Goal: Information Seeking & Learning: Check status

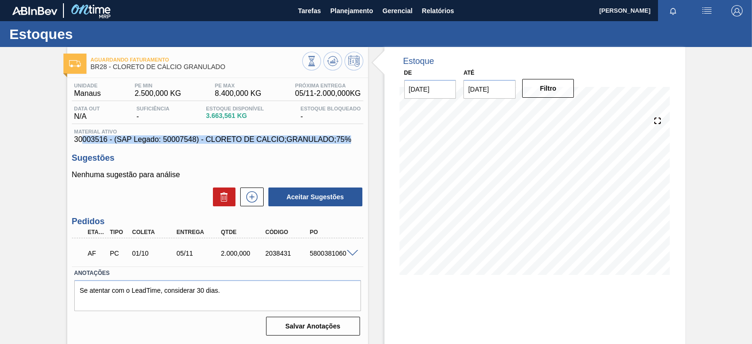
drag, startPoint x: 253, startPoint y: 135, endPoint x: 346, endPoint y: 135, distance: 93.0
click at [359, 140] on span "30003516 - (SAP Legado: 50007548) - CLORETO DE CALCIO;GRANULADO;75%" at bounding box center [217, 139] width 287 height 8
copy span "003516 - (SAP Legado: 50007548) - CLORETO DE CALCIO;GRANULADO;75%"
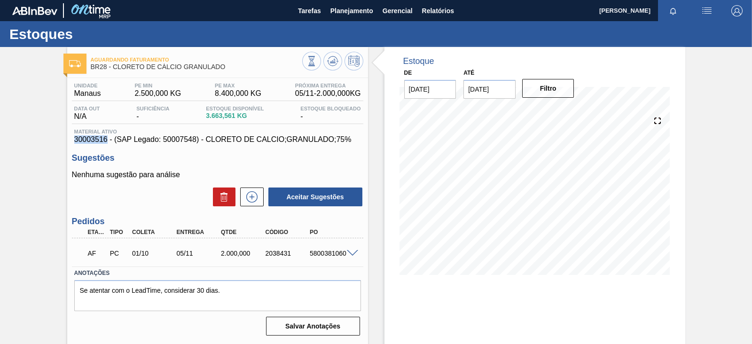
drag, startPoint x: 74, startPoint y: 140, endPoint x: 105, endPoint y: 140, distance: 31.0
click at [105, 140] on span "30003516 - (SAP Legado: 50007548) - CLORETO DE CALCIO;GRANULADO;75%" at bounding box center [217, 139] width 287 height 8
copy span "30003516"
click at [253, 160] on h3 "Sugestões" at bounding box center [217, 158] width 291 height 10
drag, startPoint x: 352, startPoint y: 140, endPoint x: 70, endPoint y: 142, distance: 281.9
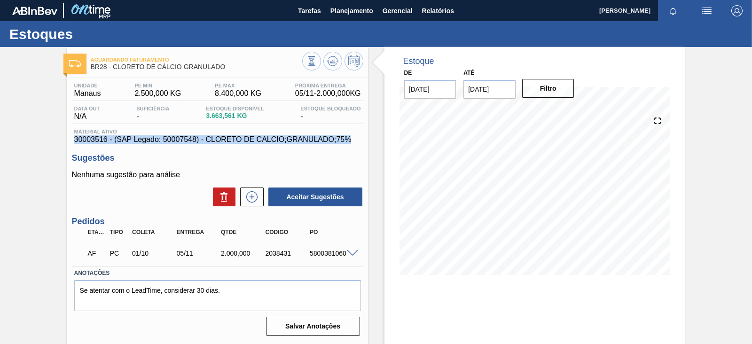
click at [70, 142] on div "Unidade Manaus PE MIN 2.500,000 KG PE MAX 8.400,000 KG Próxima Entrega 05/11 - …" at bounding box center [217, 208] width 301 height 261
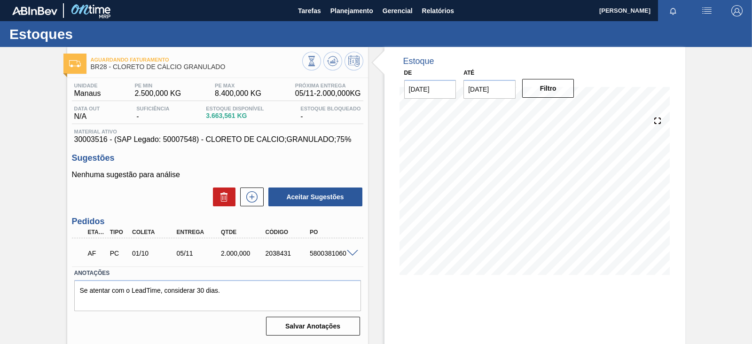
click at [187, 154] on h3 "Sugestões" at bounding box center [217, 158] width 291 height 10
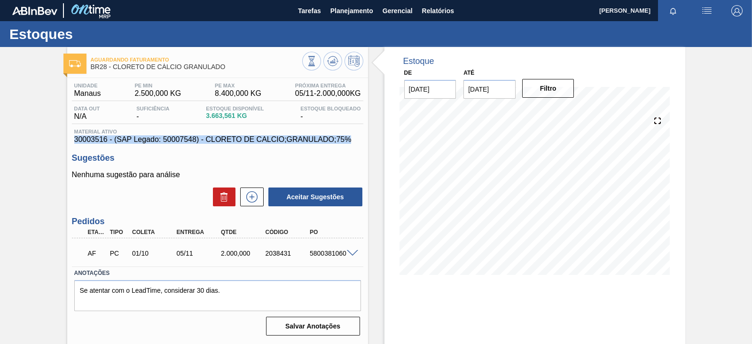
drag, startPoint x: 352, startPoint y: 142, endPoint x: 74, endPoint y: 140, distance: 278.7
click at [74, 140] on span "30003516 - (SAP Legado: 50007548) - CLORETO DE CALCIO;GRANULADO;75%" at bounding box center [217, 139] width 287 height 8
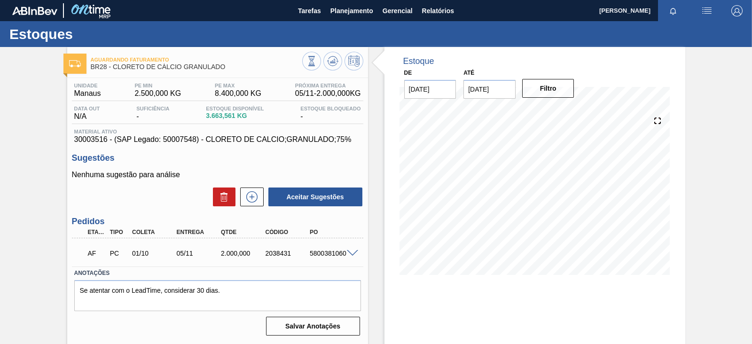
click at [186, 155] on h3 "Sugestões" at bounding box center [217, 158] width 291 height 10
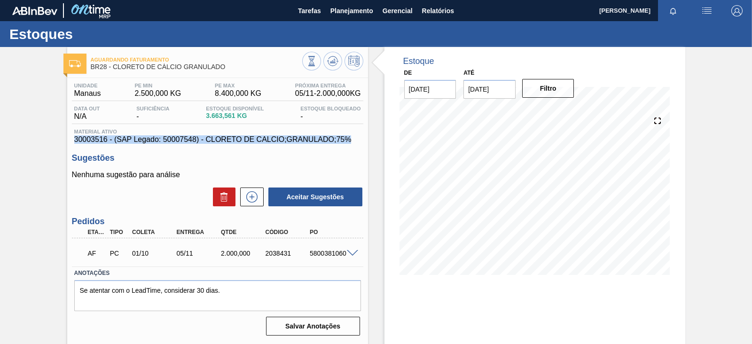
drag, startPoint x: 351, startPoint y: 141, endPoint x: 65, endPoint y: 144, distance: 286.6
click at [65, 144] on div "Aguardando Faturamento BR28 - CLORETO DE CÁLCIO GRANULADO Unidade Manaus PE MIN…" at bounding box center [376, 225] width 752 height 357
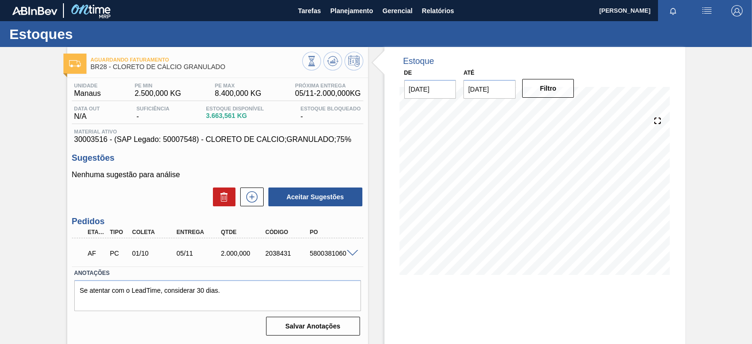
click at [193, 156] on h3 "Sugestões" at bounding box center [217, 158] width 291 height 10
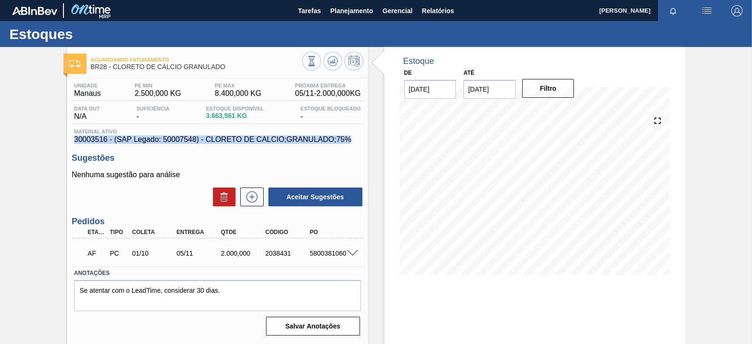
drag, startPoint x: 350, startPoint y: 142, endPoint x: 70, endPoint y: 144, distance: 280.5
click at [70, 144] on div "Unidade Manaus PE MIN 2.500,000 KG PE MAX 8.400,000 KG Próxima Entrega 05/11 - …" at bounding box center [217, 208] width 301 height 261
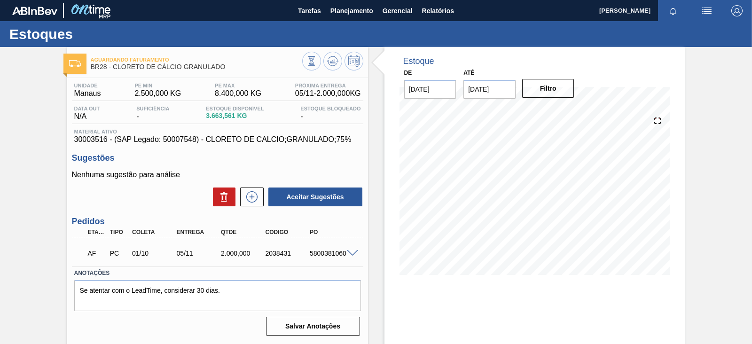
click at [228, 163] on h3 "Sugestões" at bounding box center [217, 158] width 291 height 10
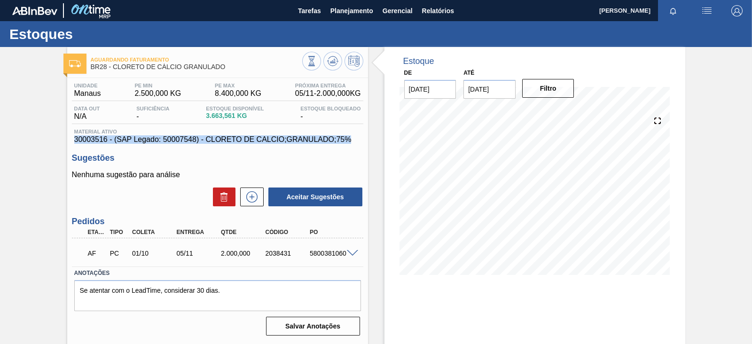
drag, startPoint x: 351, startPoint y: 141, endPoint x: 59, endPoint y: 136, distance: 292.3
click at [59, 136] on div "Aguardando Faturamento BR28 - CLORETO DE CÁLCIO GRANULADO Unidade Manaus PE MIN…" at bounding box center [376, 225] width 752 height 357
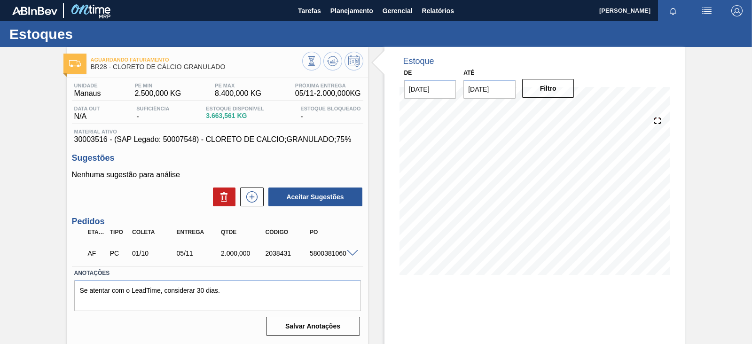
click at [333, 149] on div "Unidade Manaus PE MIN 2.500,000 KG PE MAX 8.400,000 KG Próxima Entrega 05/11 - …" at bounding box center [217, 208] width 301 height 261
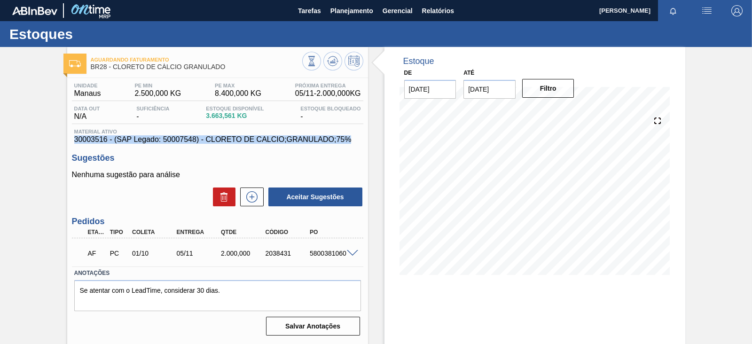
drag, startPoint x: 354, startPoint y: 138, endPoint x: 60, endPoint y: 136, distance: 293.7
click at [60, 136] on div "Aguardando Faturamento BR28 - CLORETO DE CÁLCIO GRANULADO Unidade Manaus PE MIN…" at bounding box center [376, 225] width 752 height 357
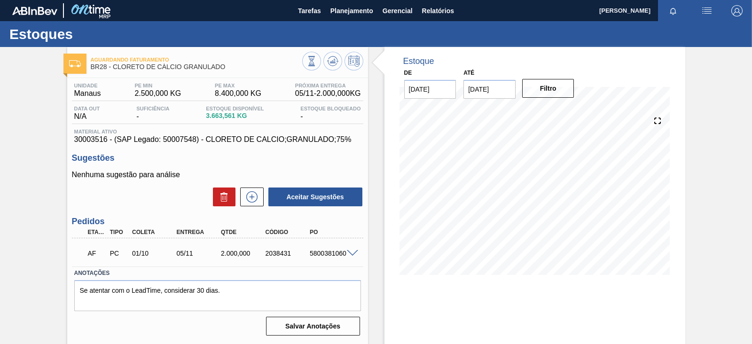
click at [251, 158] on h3 "Sugestões" at bounding box center [217, 158] width 291 height 10
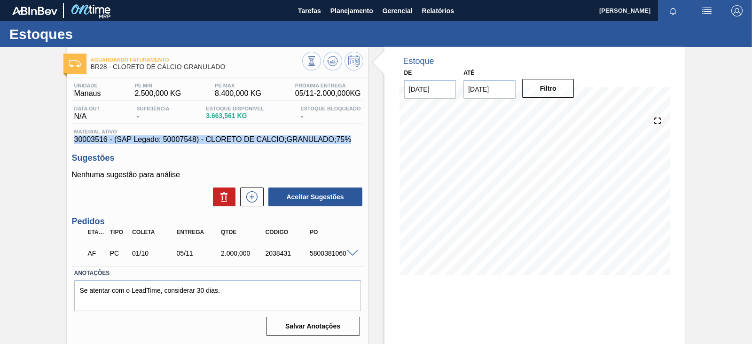
drag, startPoint x: 351, startPoint y: 141, endPoint x: 70, endPoint y: 136, distance: 281.5
click at [70, 136] on div "Unidade Manaus PE MIN 2.500,000 KG PE MAX 8.400,000 KG Próxima Entrega 05/11 - …" at bounding box center [217, 208] width 301 height 261
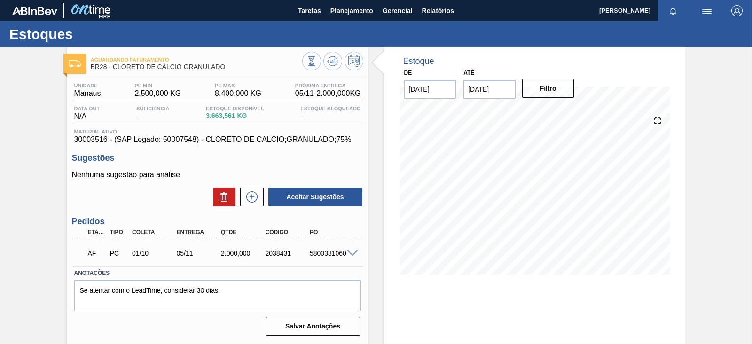
click at [328, 152] on div "Unidade Manaus PE MIN 2.500,000 KG PE MAX 8.400,000 KG Próxima Entrega 05/11 - …" at bounding box center [217, 208] width 301 height 261
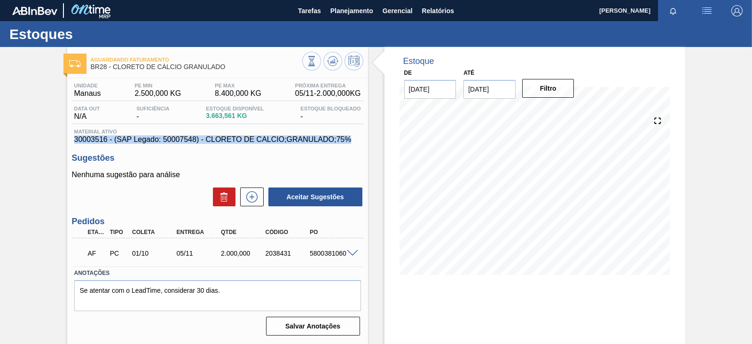
drag, startPoint x: 353, startPoint y: 140, endPoint x: 70, endPoint y: 139, distance: 282.9
click at [70, 139] on div "Unidade Manaus PE MIN 2.500,000 KG PE MAX 8.400,000 KG Próxima Entrega 05/11 - …" at bounding box center [217, 208] width 301 height 261
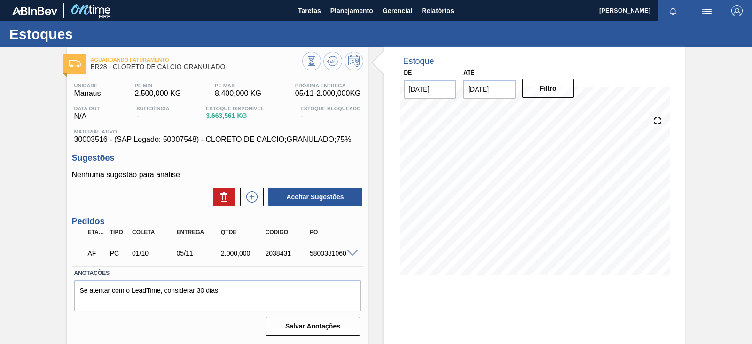
click at [330, 157] on h3 "Sugestões" at bounding box center [217, 158] width 291 height 10
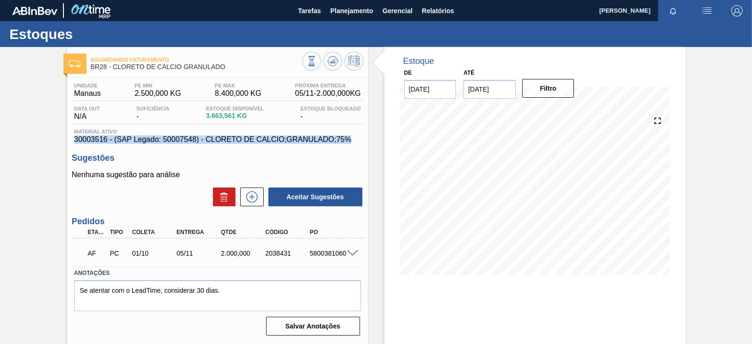
drag, startPoint x: 351, startPoint y: 141, endPoint x: 64, endPoint y: 139, distance: 286.6
click at [64, 139] on div "Aguardando Faturamento BR28 - CLORETO DE CÁLCIO GRANULADO Unidade Manaus PE MIN…" at bounding box center [376, 225] width 752 height 357
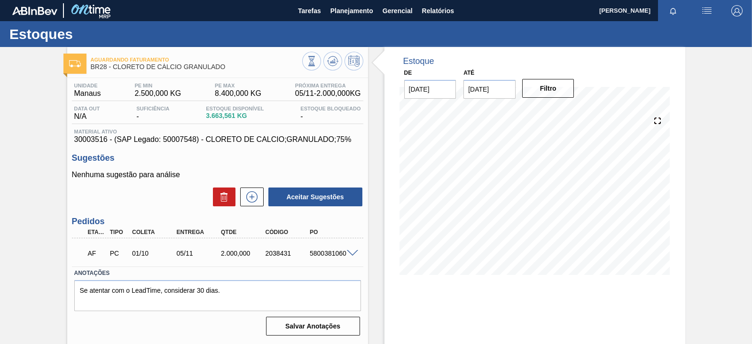
click at [192, 158] on h3 "Sugestões" at bounding box center [217, 158] width 291 height 10
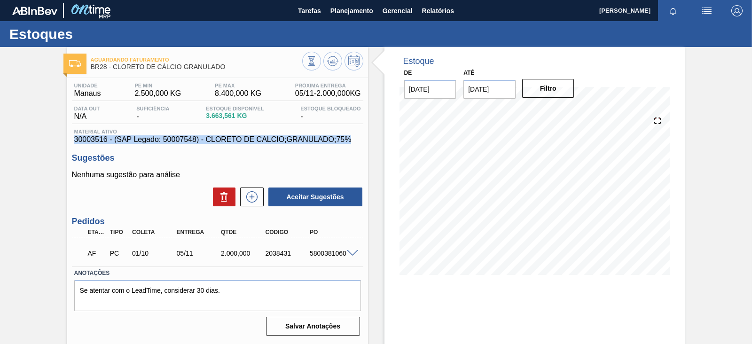
drag, startPoint x: 354, startPoint y: 142, endPoint x: 73, endPoint y: 141, distance: 281.5
click at [73, 141] on div "Material ativo 30003516 - (SAP Legado: 50007548) - CLORETO DE CALCIO;GRANULADO;…" at bounding box center [217, 136] width 291 height 15
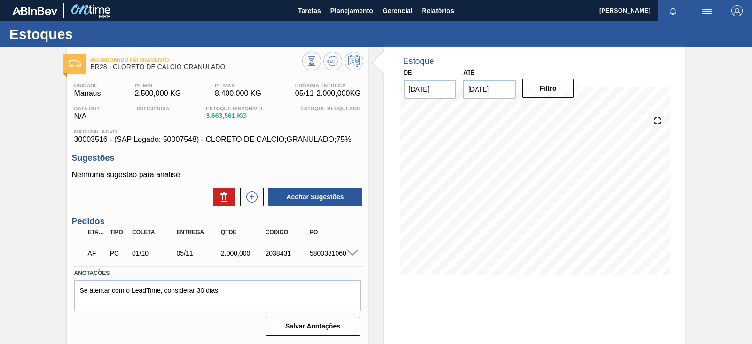
click at [169, 153] on div "Unidade Manaus PE MIN 2.500,000 KG PE MAX 8.400,000 KG Próxima Entrega 05/11 - …" at bounding box center [217, 208] width 301 height 261
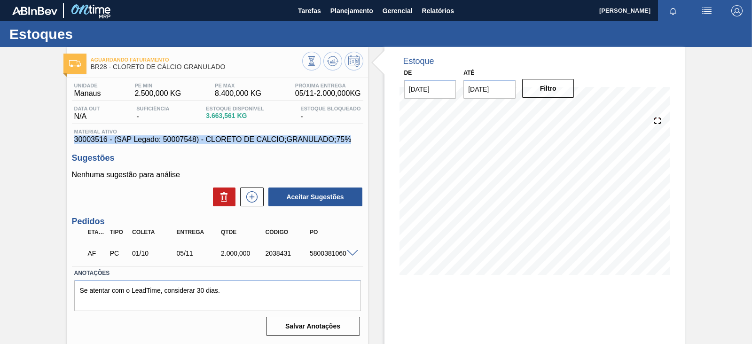
drag, startPoint x: 352, startPoint y: 142, endPoint x: 61, endPoint y: 143, distance: 291.8
click at [61, 143] on div "Aguardando Faturamento BR28 - CLORETO DE CÁLCIO GRANULADO Unidade Manaus PE MIN…" at bounding box center [376, 225] width 752 height 357
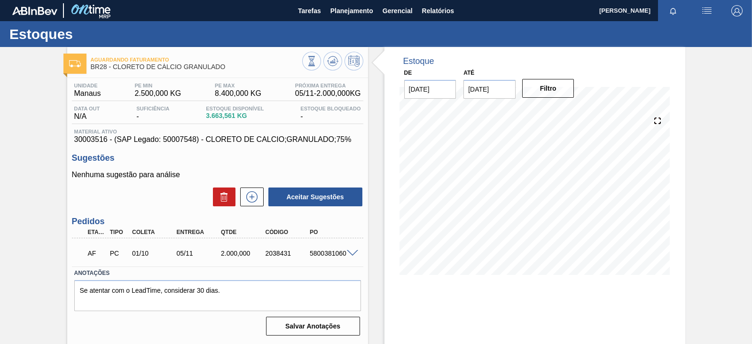
click at [257, 158] on h3 "Sugestões" at bounding box center [217, 158] width 291 height 10
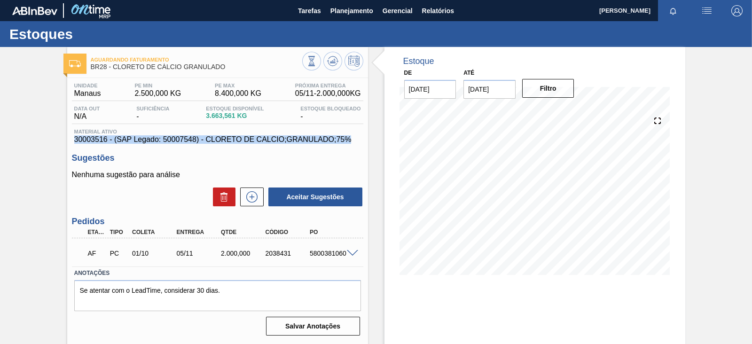
drag, startPoint x: 352, startPoint y: 140, endPoint x: 28, endPoint y: 144, distance: 324.2
click at [28, 144] on div "Aguardando Faturamento BR28 - CLORETO DE CÁLCIO GRANULADO Unidade Manaus PE MIN…" at bounding box center [376, 225] width 752 height 357
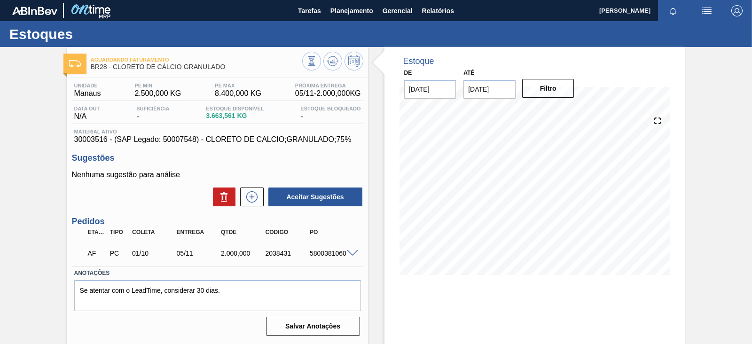
click at [235, 157] on h3 "Sugestões" at bounding box center [217, 158] width 291 height 10
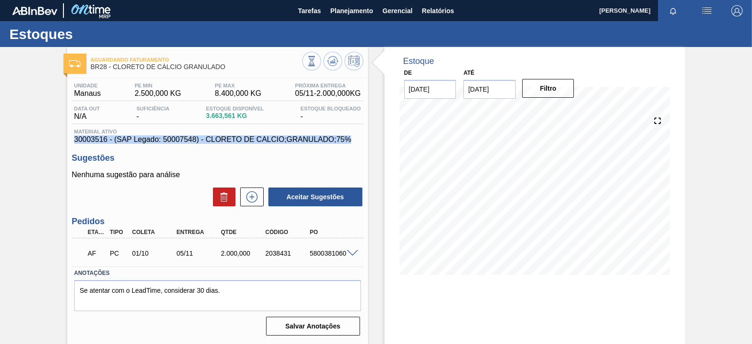
drag, startPoint x: 350, startPoint y: 141, endPoint x: 69, endPoint y: 140, distance: 281.0
click at [69, 140] on div "Unidade Manaus PE MIN 2.500,000 KG PE MAX 8.400,000 KG Próxima Entrega 05/11 - …" at bounding box center [217, 208] width 301 height 261
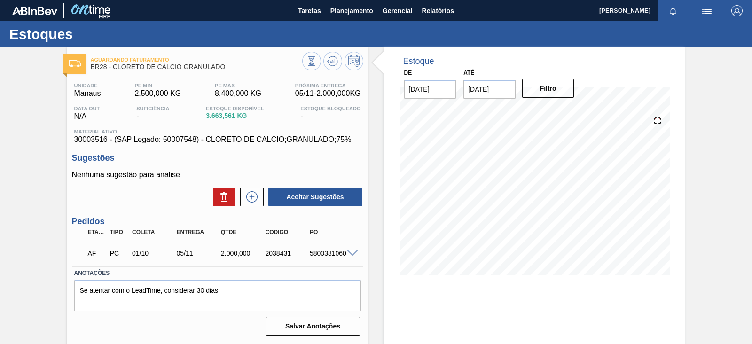
click at [328, 156] on h3 "Sugestões" at bounding box center [217, 158] width 291 height 10
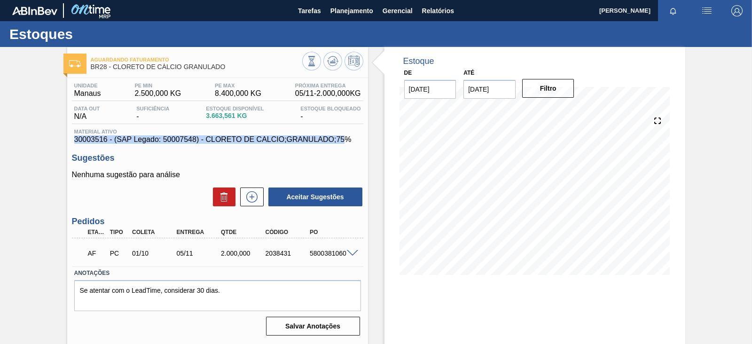
drag, startPoint x: 195, startPoint y: 149, endPoint x: 70, endPoint y: 138, distance: 125.9
click at [70, 138] on div "Unidade Manaus PE MIN 2.500,000 KG PE MAX 8.400,000 KG Próxima Entrega 05/11 - …" at bounding box center [217, 208] width 301 height 261
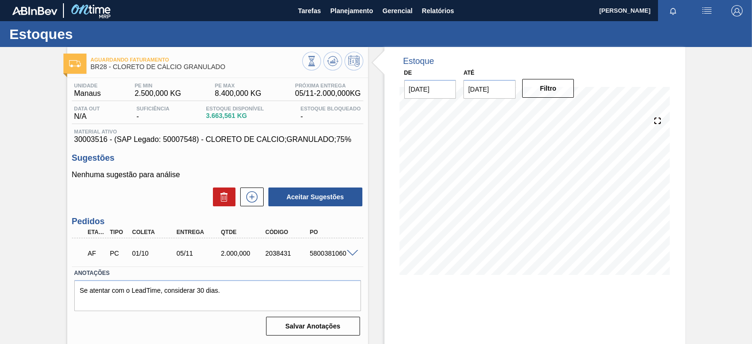
click at [307, 150] on div "Unidade Manaus PE MIN 2.500,000 KG PE MAX 8.400,000 KG Próxima Entrega 05/11 - …" at bounding box center [217, 208] width 301 height 261
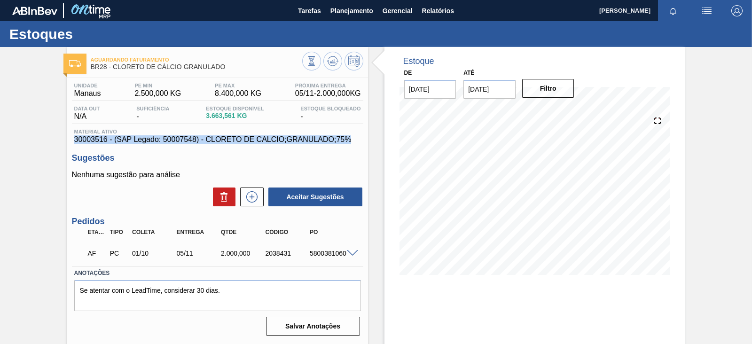
drag, startPoint x: 351, startPoint y: 140, endPoint x: 67, endPoint y: 143, distance: 284.8
click at [67, 143] on div "Unidade Manaus PE MIN 2.500,000 KG PE MAX 8.400,000 KG Próxima Entrega 05/11 - …" at bounding box center [217, 208] width 301 height 261
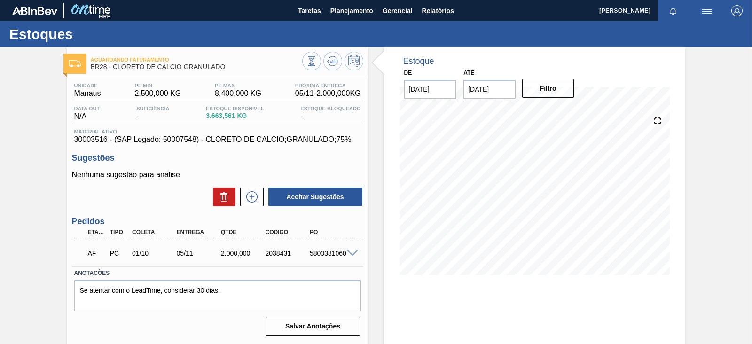
click at [117, 150] on div "Unidade Manaus PE MIN 2.500,000 KG PE MAX 8.400,000 KG Próxima Entrega 05/11 - …" at bounding box center [217, 208] width 301 height 261
click at [290, 161] on h3 "Sugestões" at bounding box center [217, 158] width 291 height 10
click at [382, 153] on div "Estoque De [DATE] Até [DATE] Filtro 06/10 Projeção de Estoque 3,656.008 [DOMAIN…" at bounding box center [526, 225] width 317 height 357
